Goal: Transaction & Acquisition: Book appointment/travel/reservation

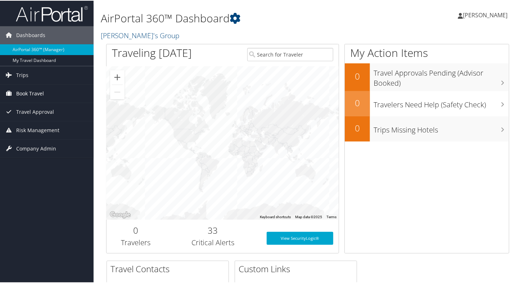
click at [30, 91] on span "Book Travel" at bounding box center [30, 93] width 28 height 18
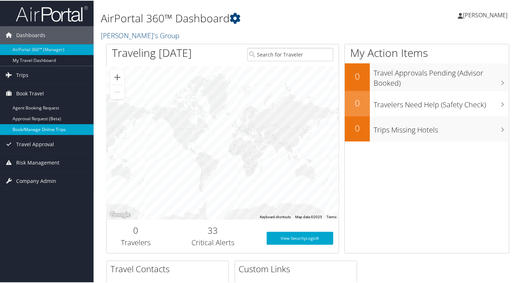
click at [37, 128] on link "Book/Manage Online Trips" at bounding box center [47, 128] width 94 height 11
